Goal: Subscribe to service/newsletter

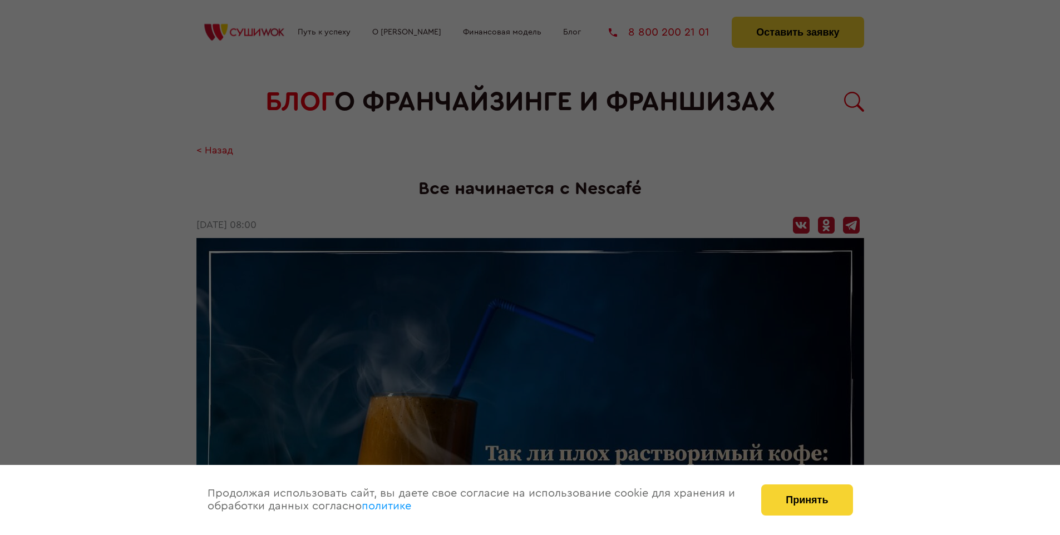
scroll to position [1759, 0]
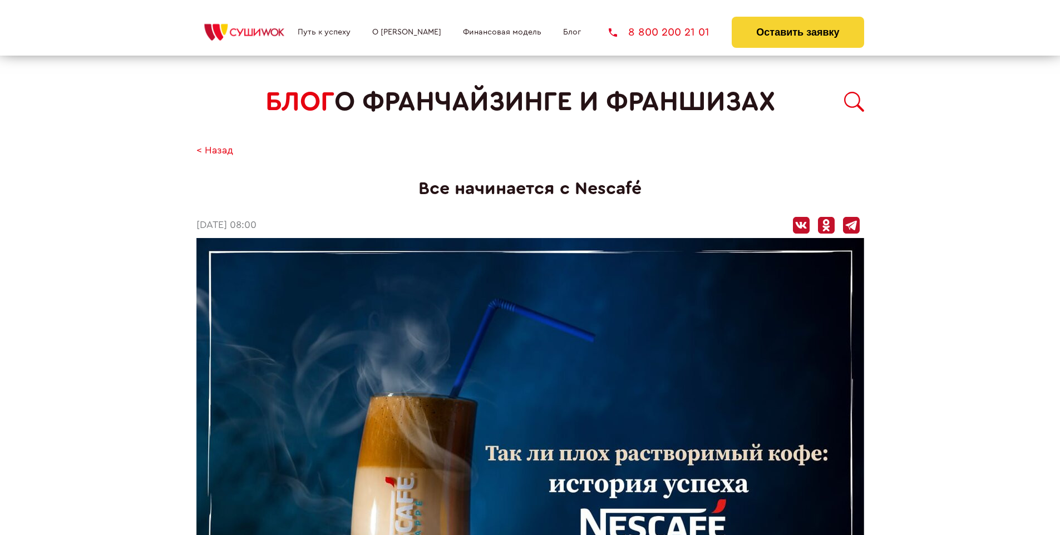
scroll to position [1759, 0]
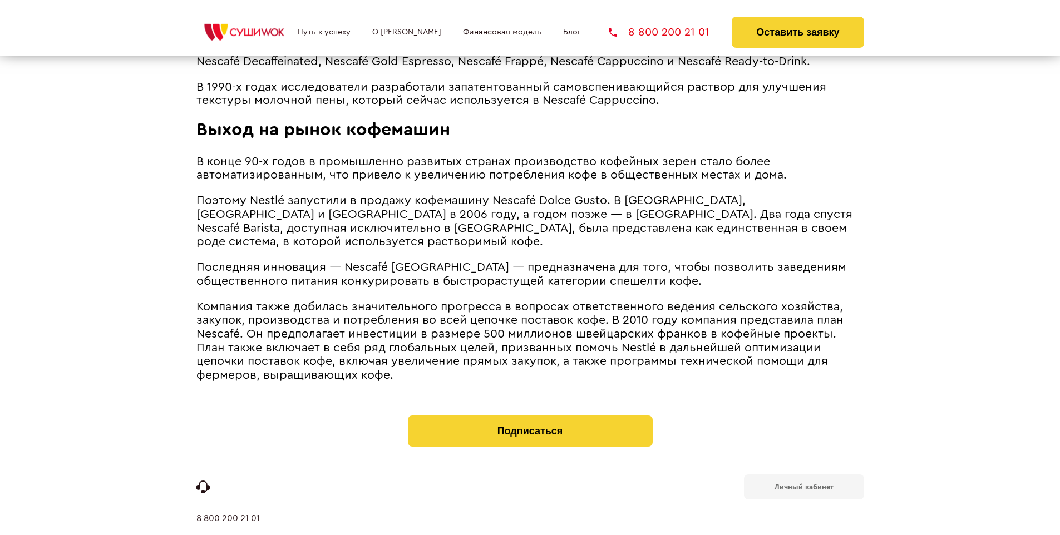
click at [803, 484] on b "Личный кабинет" at bounding box center [804, 487] width 59 height 7
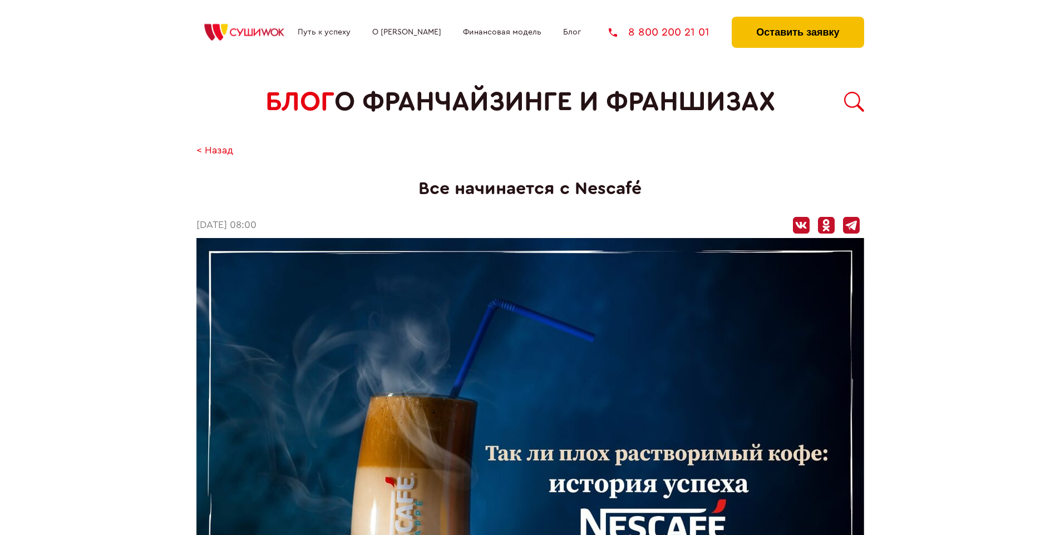
click at [797, 19] on button "Оставить заявку" at bounding box center [798, 32] width 132 height 31
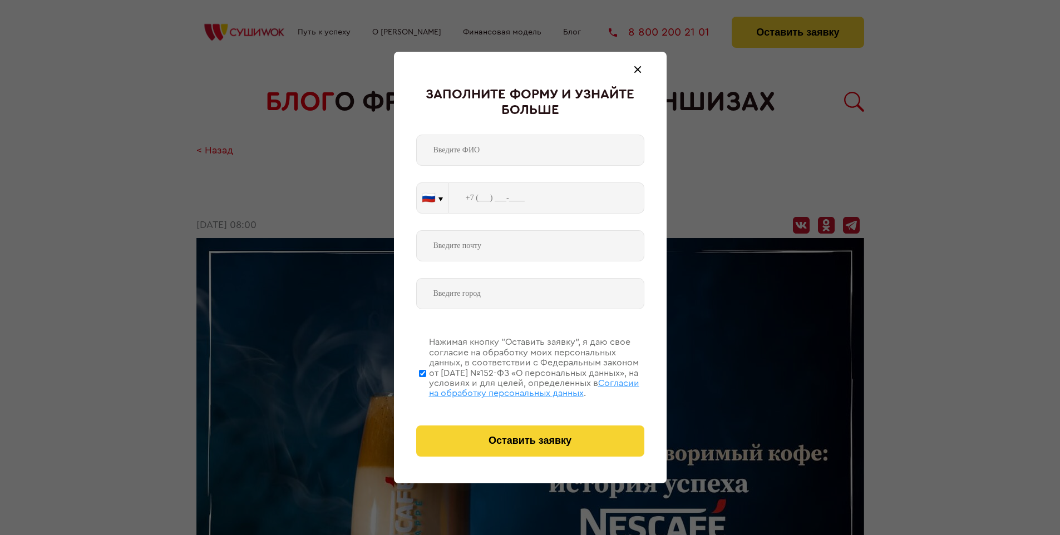
click at [516, 387] on span "Согласии на обработку персональных данных" at bounding box center [534, 388] width 210 height 19
click at [426, 387] on input "Нажимая кнопку “Оставить заявку”, я даю свое согласие на обработку моих персона…" at bounding box center [422, 373] width 7 height 89
checkbox input "false"
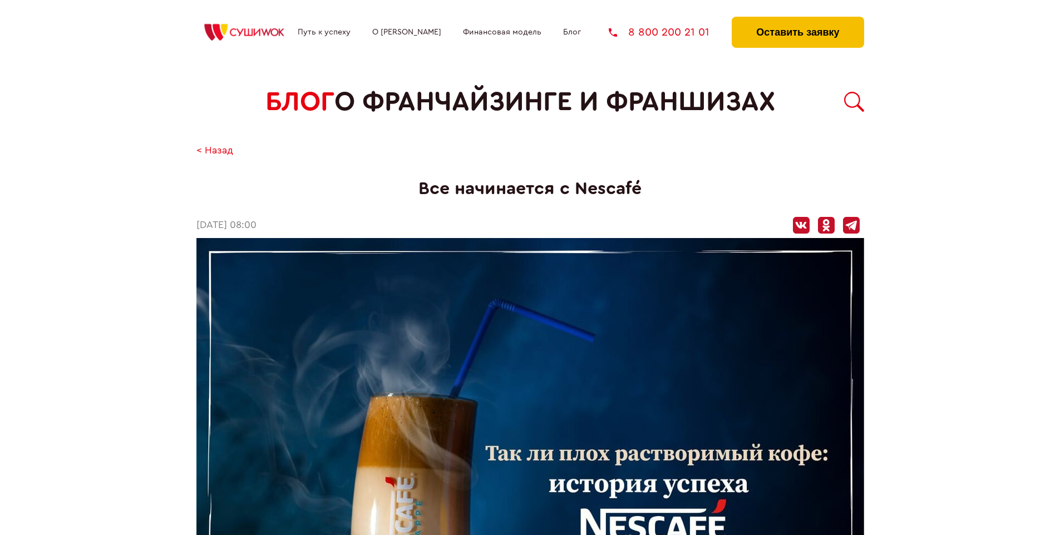
click at [797, 19] on button "Оставить заявку" at bounding box center [798, 32] width 132 height 31
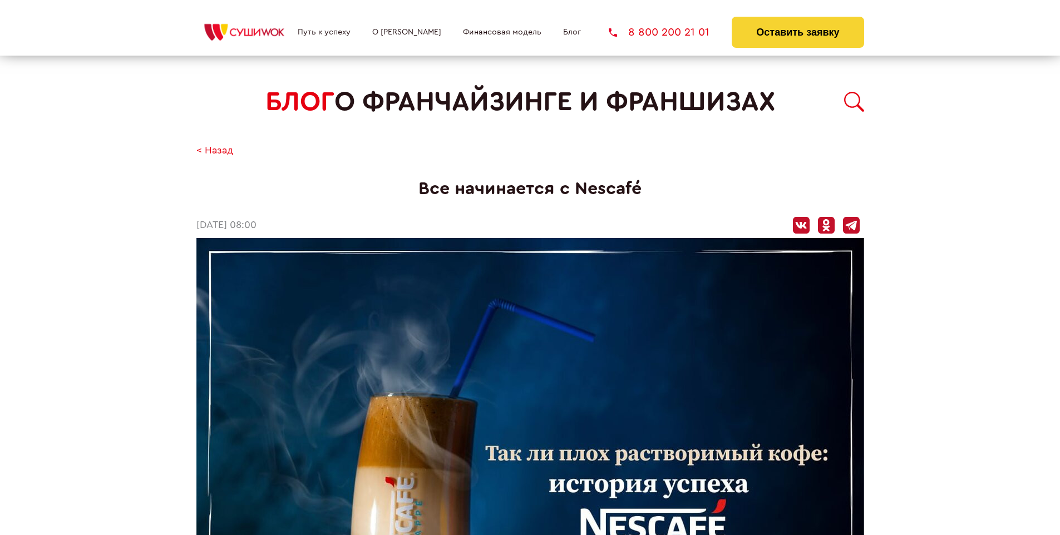
scroll to position [1759, 0]
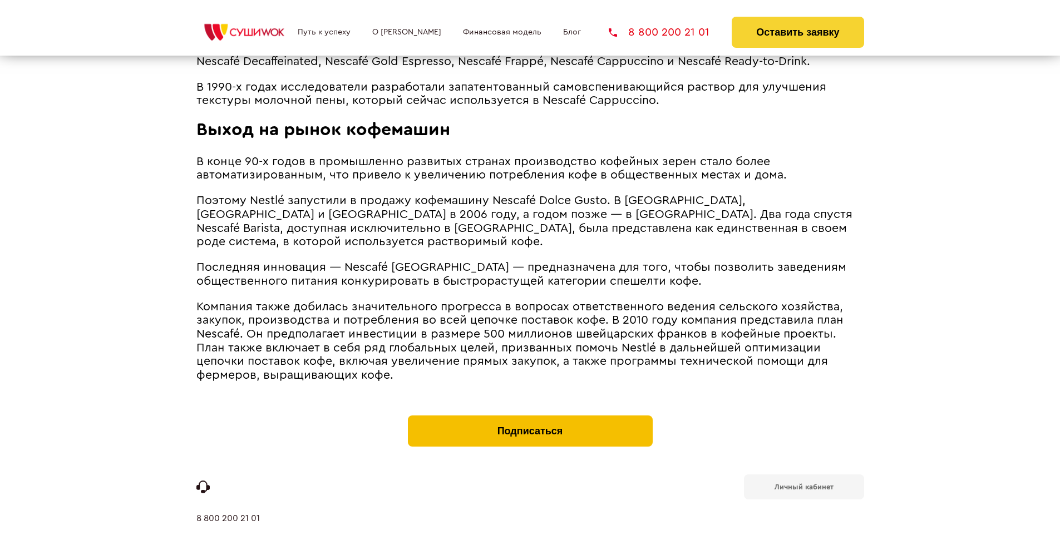
click at [530, 416] on button "Подписаться" at bounding box center [530, 431] width 245 height 31
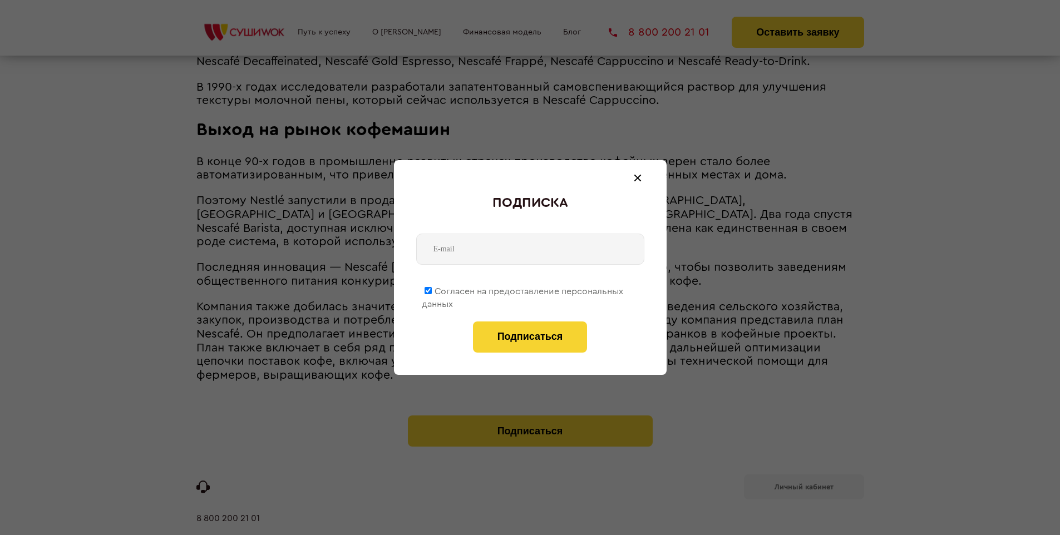
click at [523, 289] on span "Согласен на предоставление персональных данных" at bounding box center [522, 298] width 201 height 22
click at [432, 289] on input "Согласен на предоставление персональных данных" at bounding box center [428, 290] width 7 height 7
checkbox input "false"
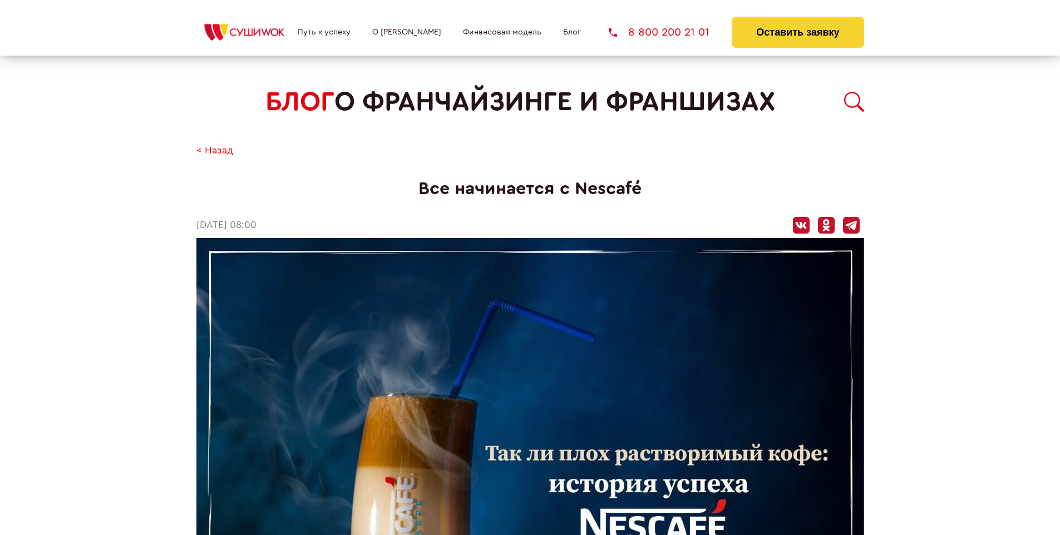
scroll to position [1759, 0]
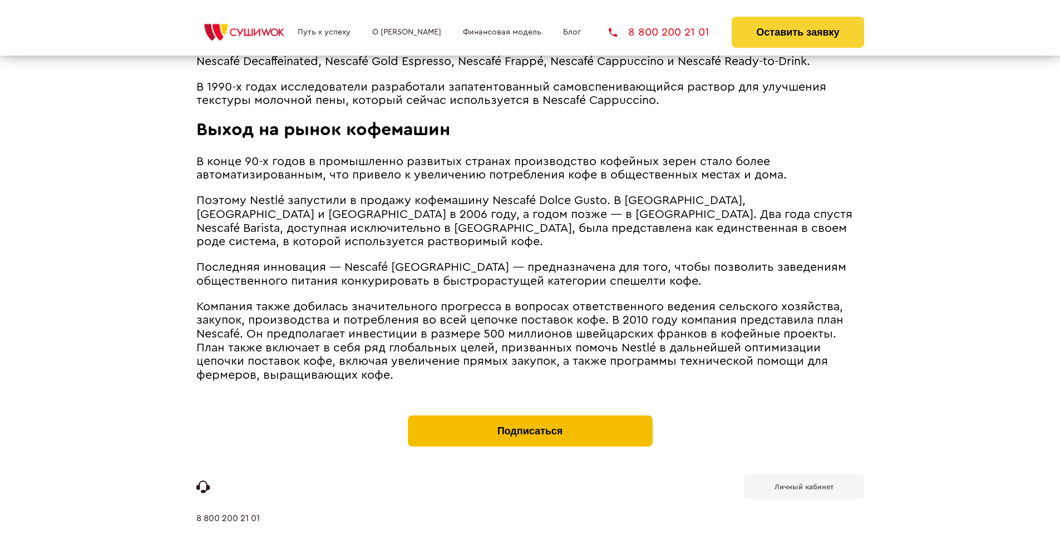
click at [530, 416] on button "Подписаться" at bounding box center [530, 431] width 245 height 31
